Goal: Transaction & Acquisition: Subscribe to service/newsletter

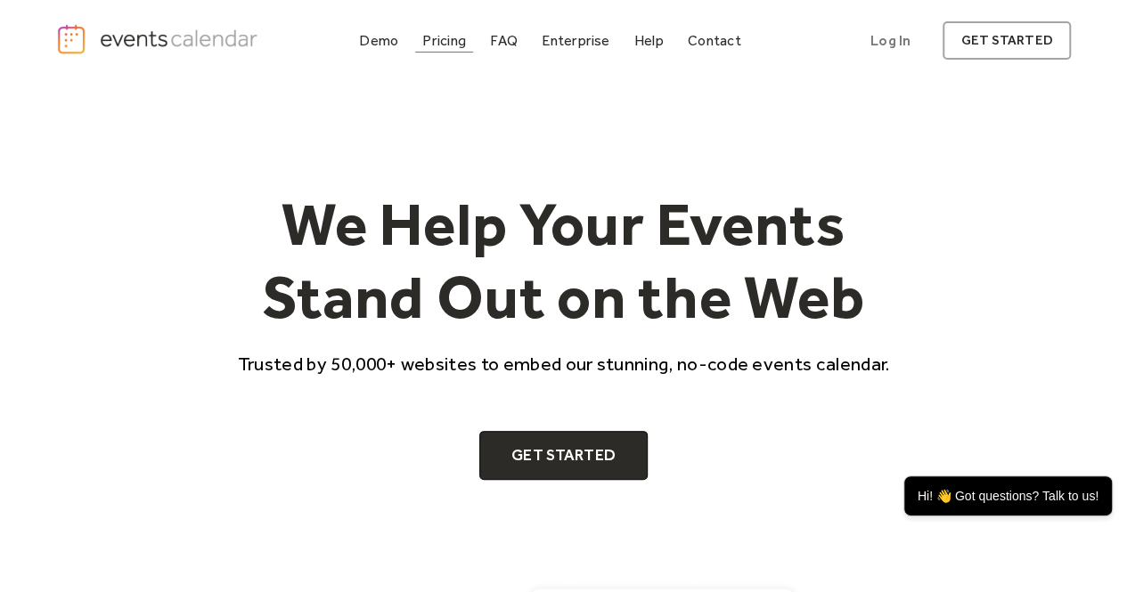
click at [445, 39] on div "Pricing" at bounding box center [444, 41] width 44 height 10
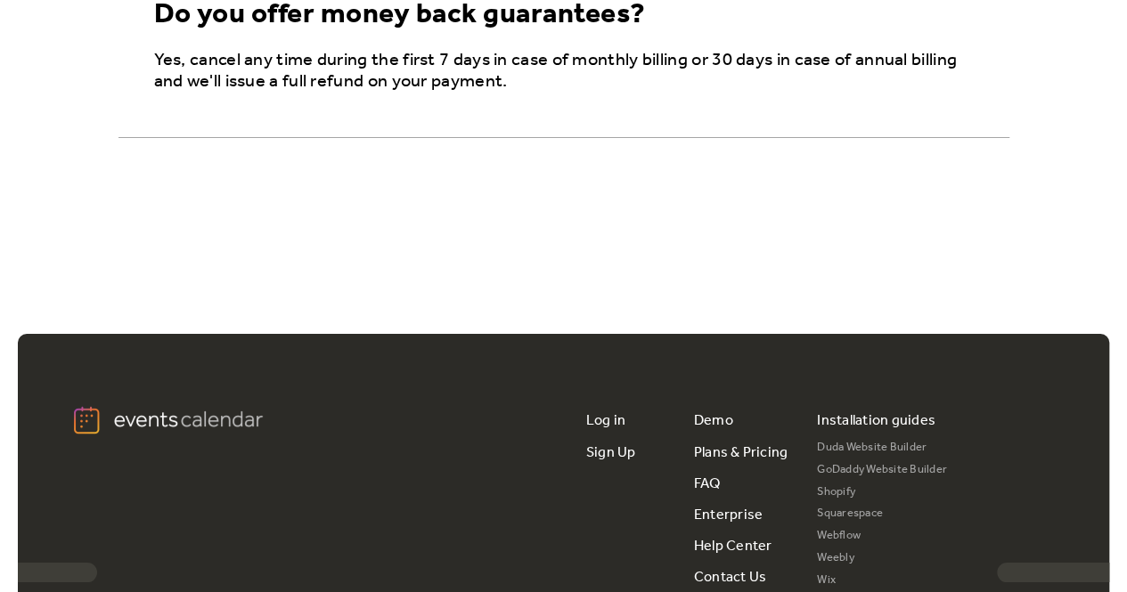
scroll to position [3328, 0]
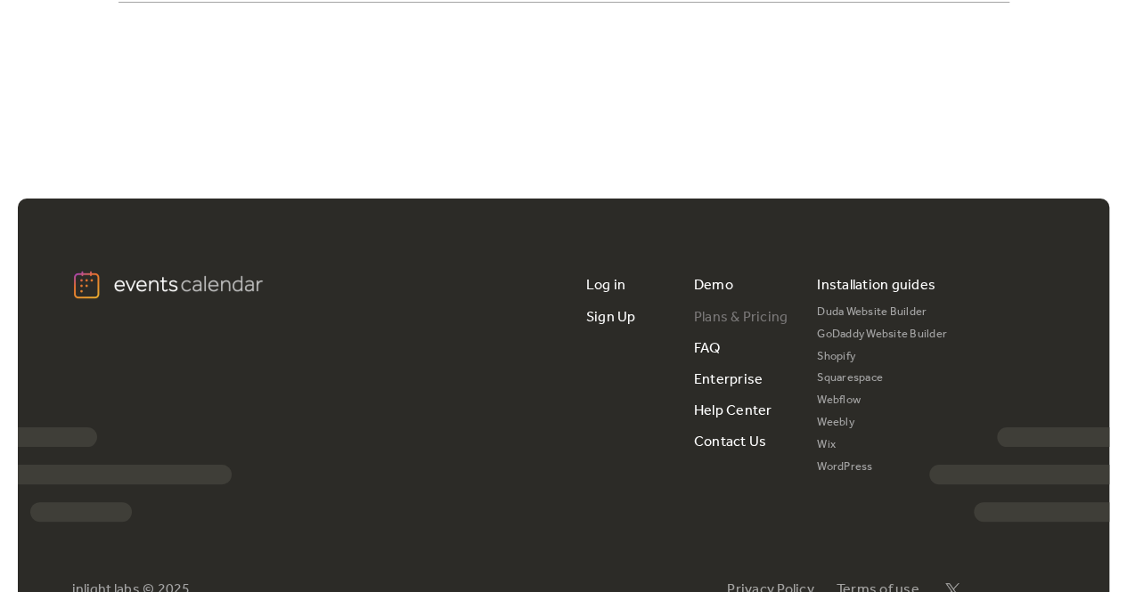
click at [749, 306] on link "Plans & Pricing" at bounding box center [741, 317] width 94 height 31
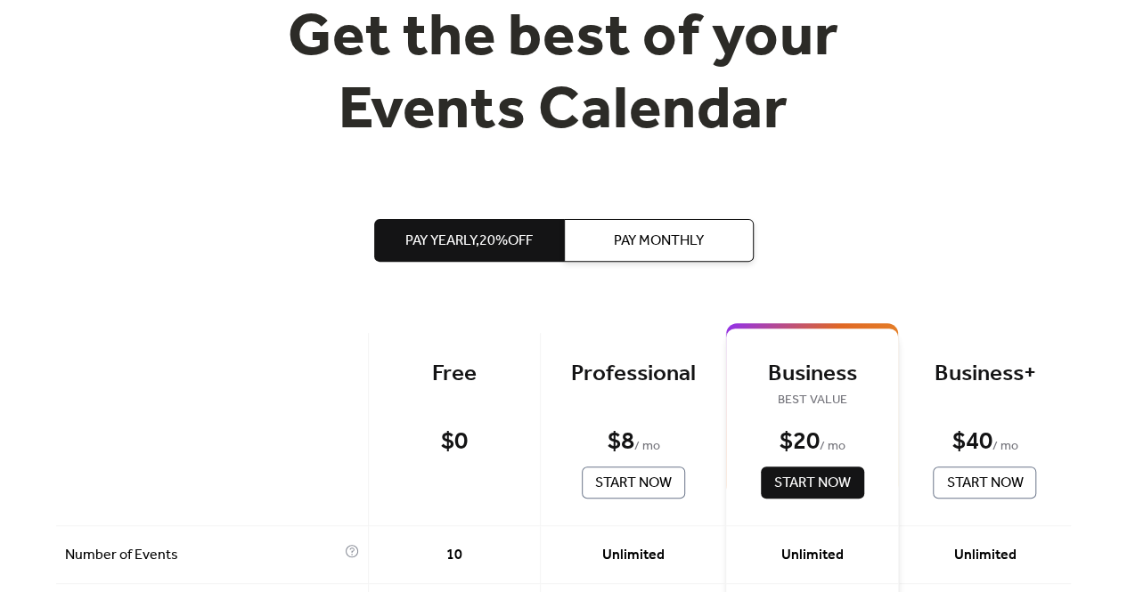
scroll to position [356, 0]
